Goal: Task Accomplishment & Management: Complete application form

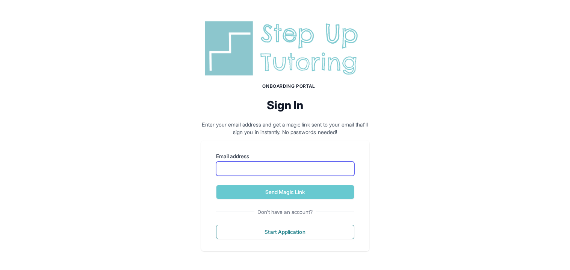
click at [264, 168] on input "Email address" at bounding box center [285, 168] width 138 height 14
type input "**********"
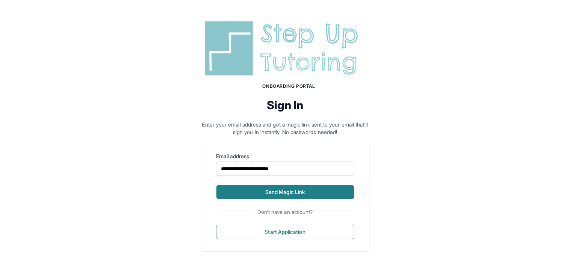
click at [270, 192] on button "Send Magic Link" at bounding box center [285, 192] width 138 height 14
